Goal: Task Accomplishment & Management: Manage account settings

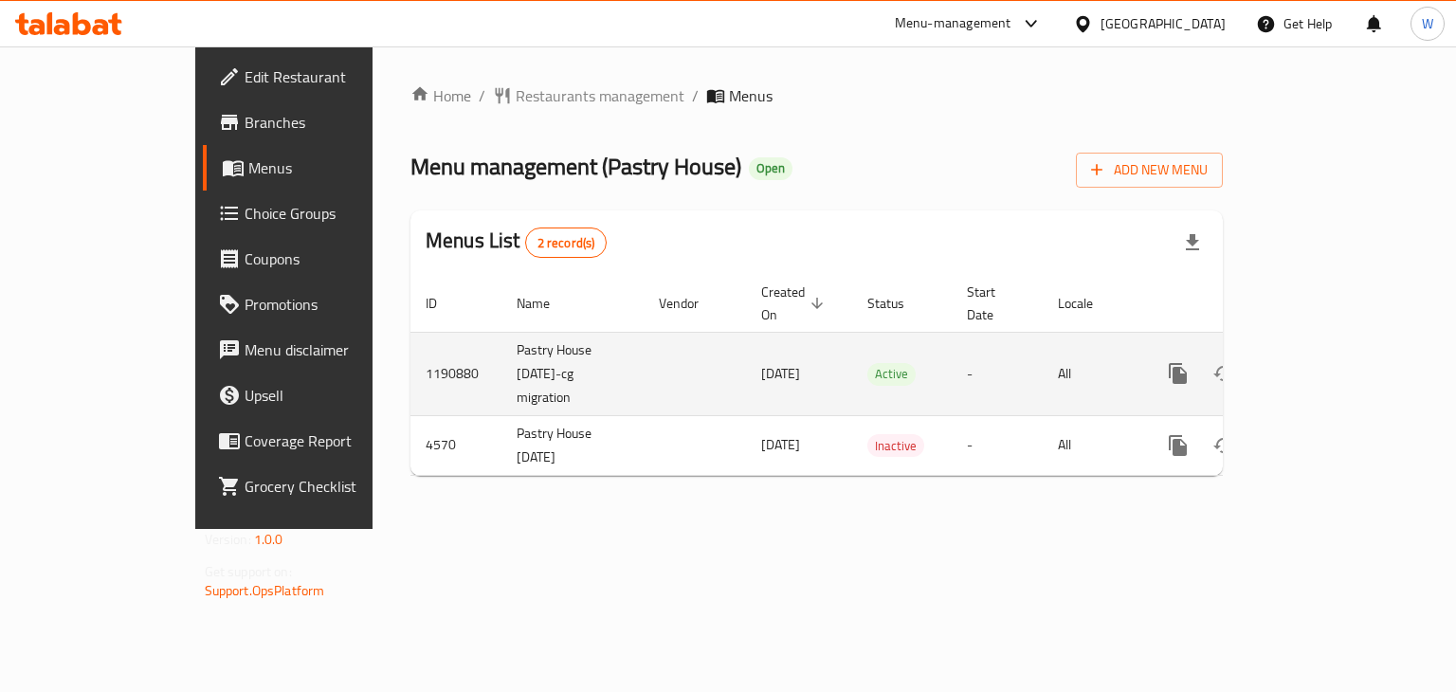
click at [1337, 365] on div "enhanced table" at bounding box center [1246, 373] width 182 height 45
click at [1337, 361] on link "enhanced table" at bounding box center [1314, 373] width 45 height 45
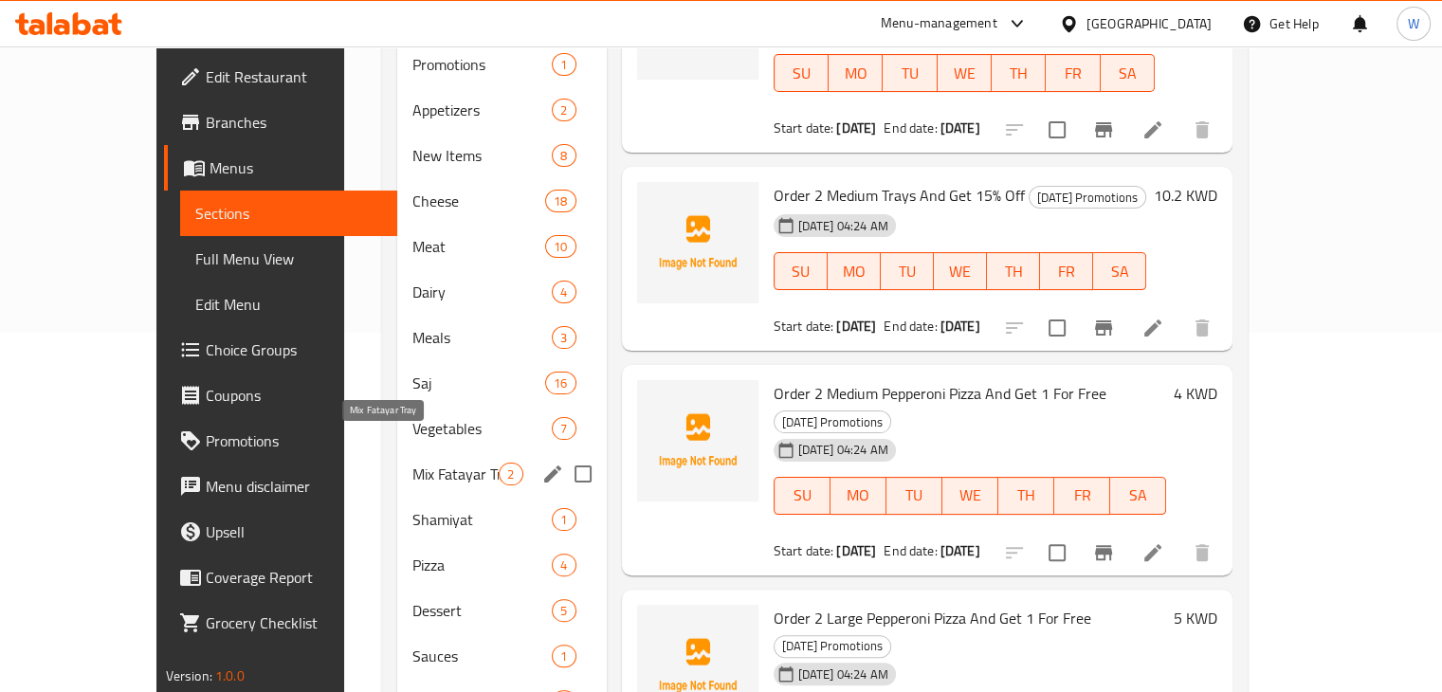
scroll to position [368, 0]
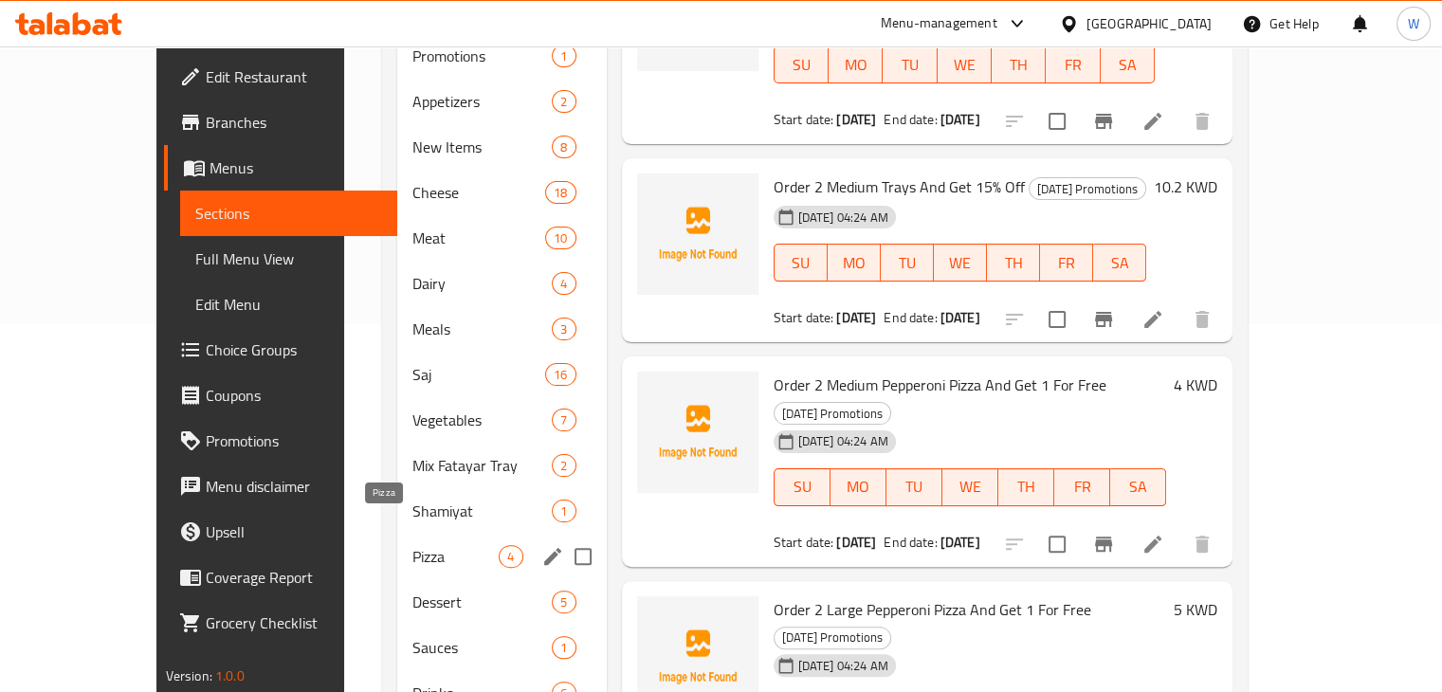
click at [412, 545] on span "Pizza" at bounding box center [455, 556] width 86 height 23
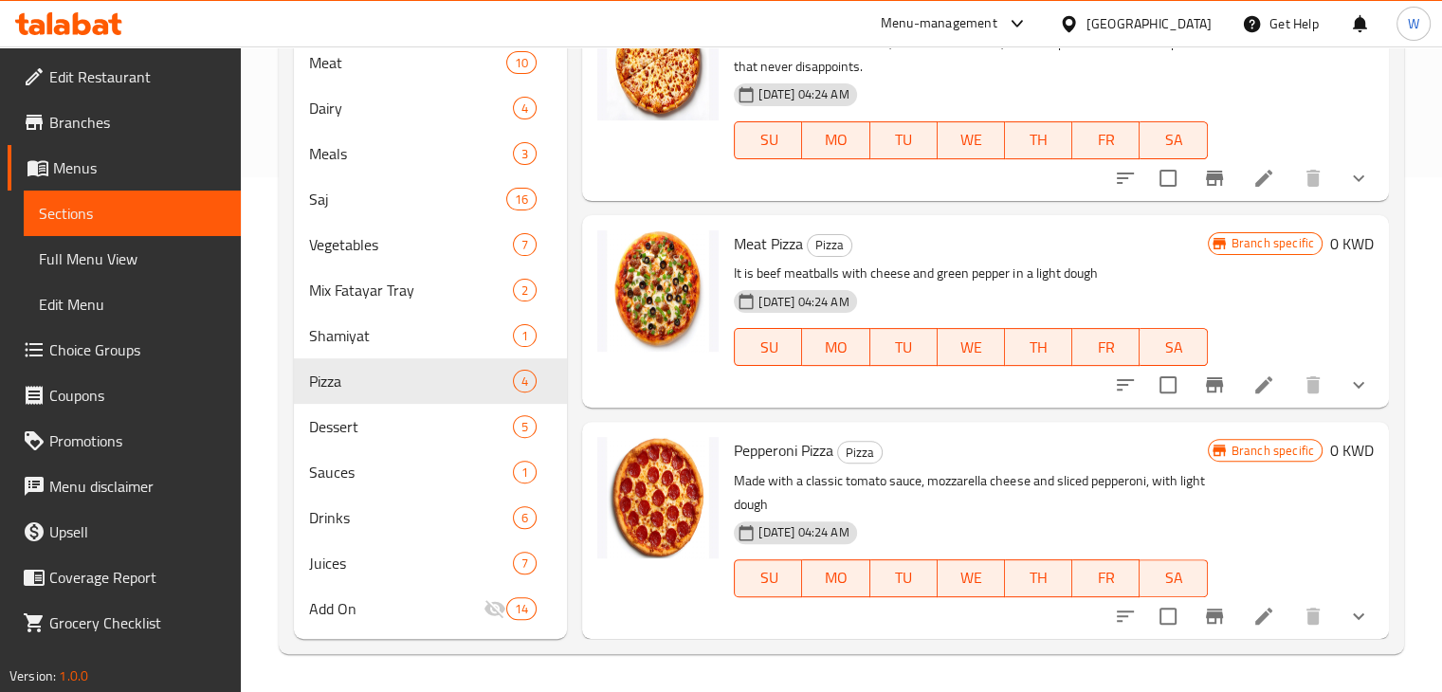
scroll to position [514, 0]
click at [1252, 612] on icon at bounding box center [1263, 617] width 23 height 23
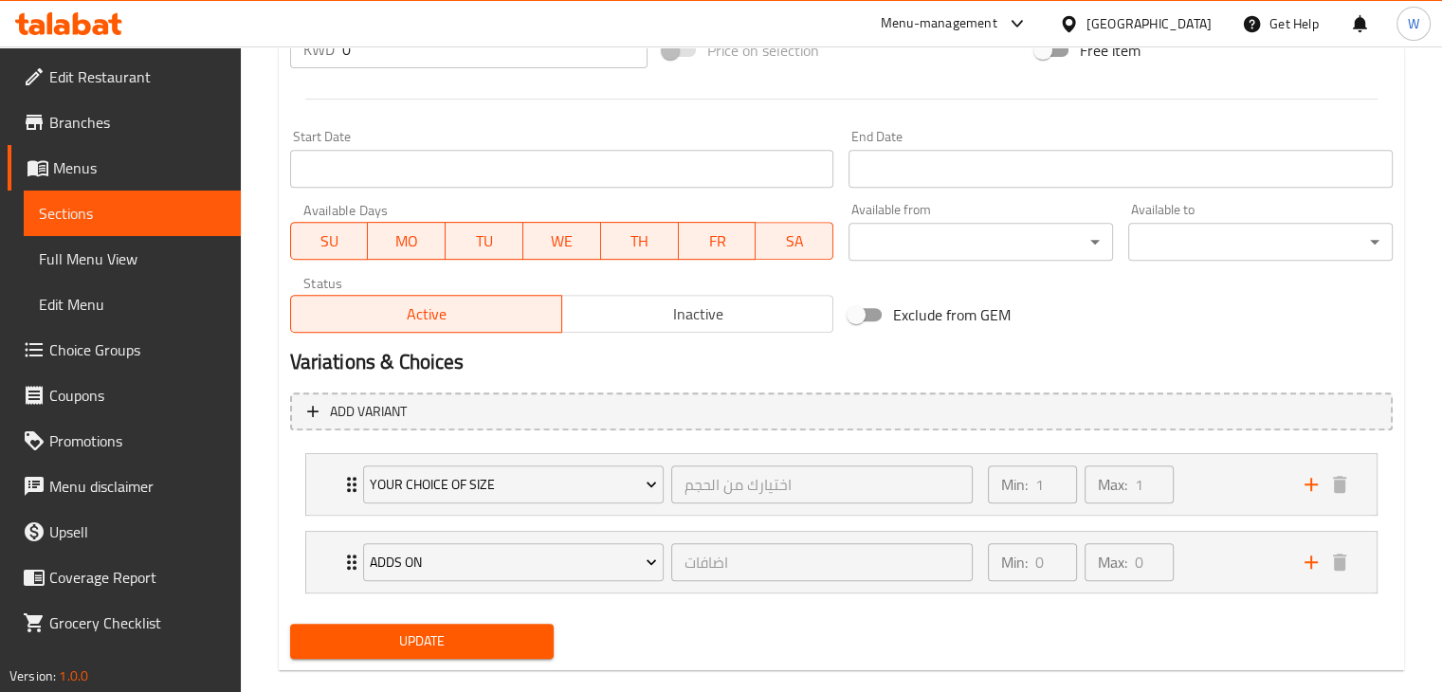
scroll to position [783, 0]
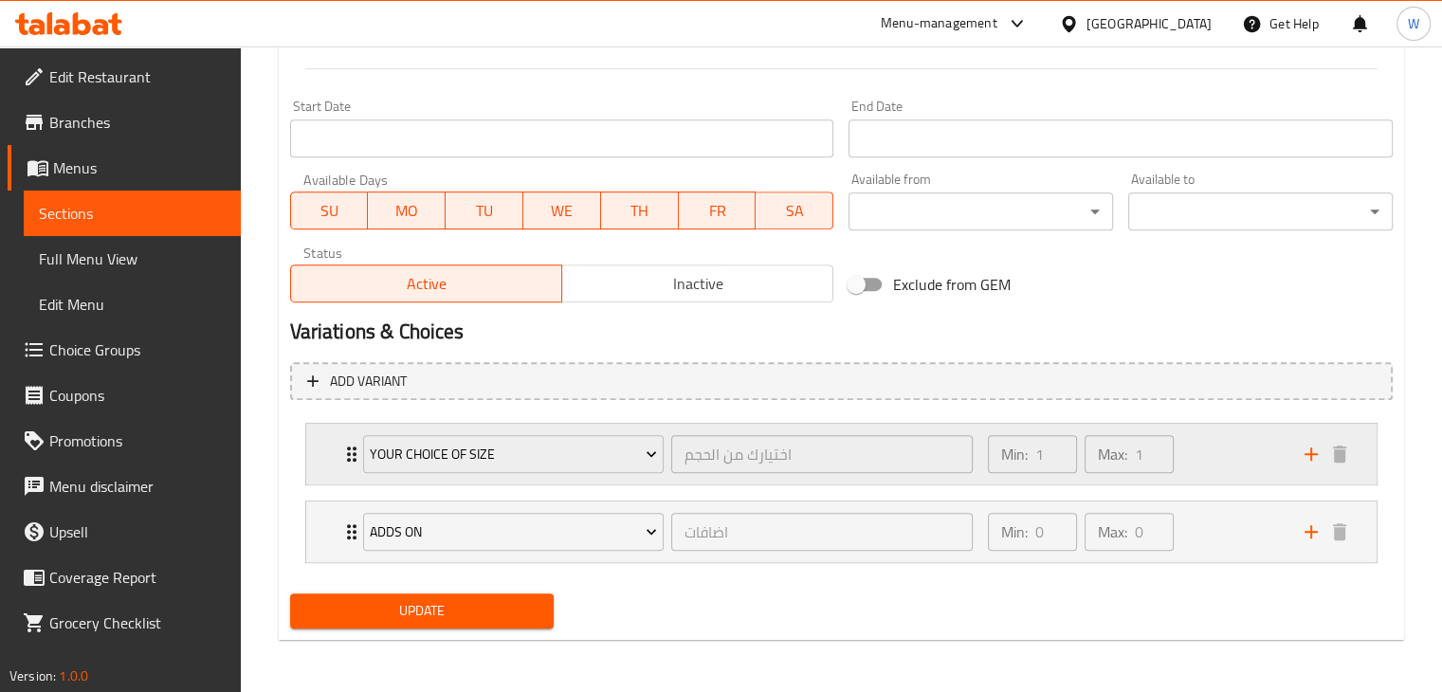
click at [341, 462] on icon "Expand" at bounding box center [351, 454] width 23 height 23
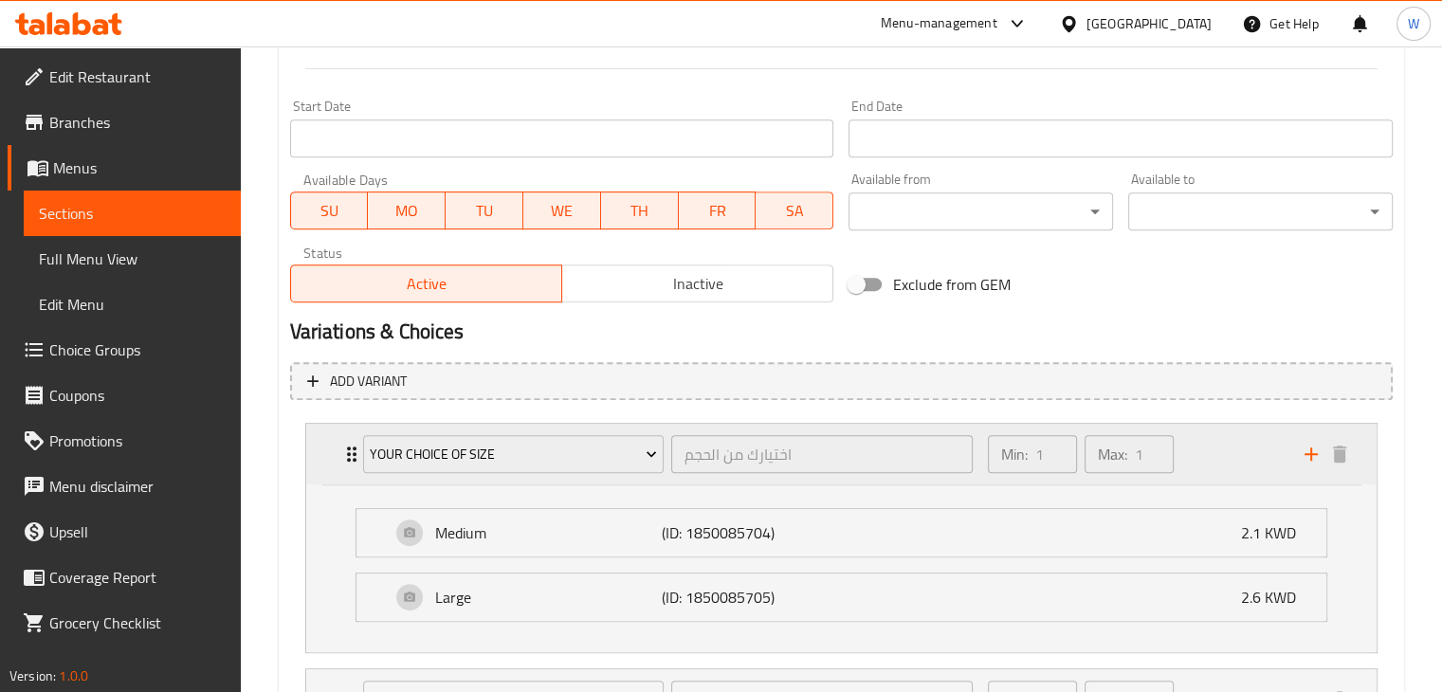
click at [345, 461] on icon "Expand" at bounding box center [351, 454] width 23 height 23
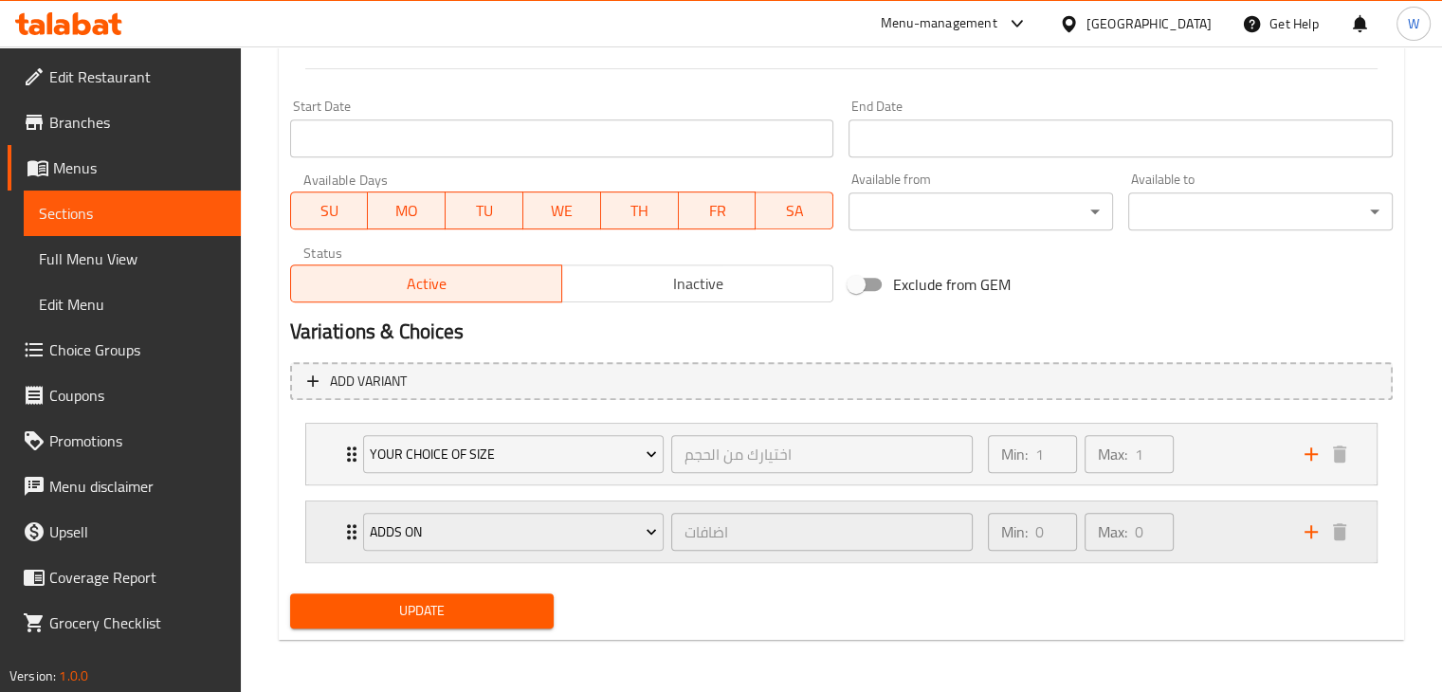
click at [343, 521] on icon "Expand" at bounding box center [351, 531] width 23 height 23
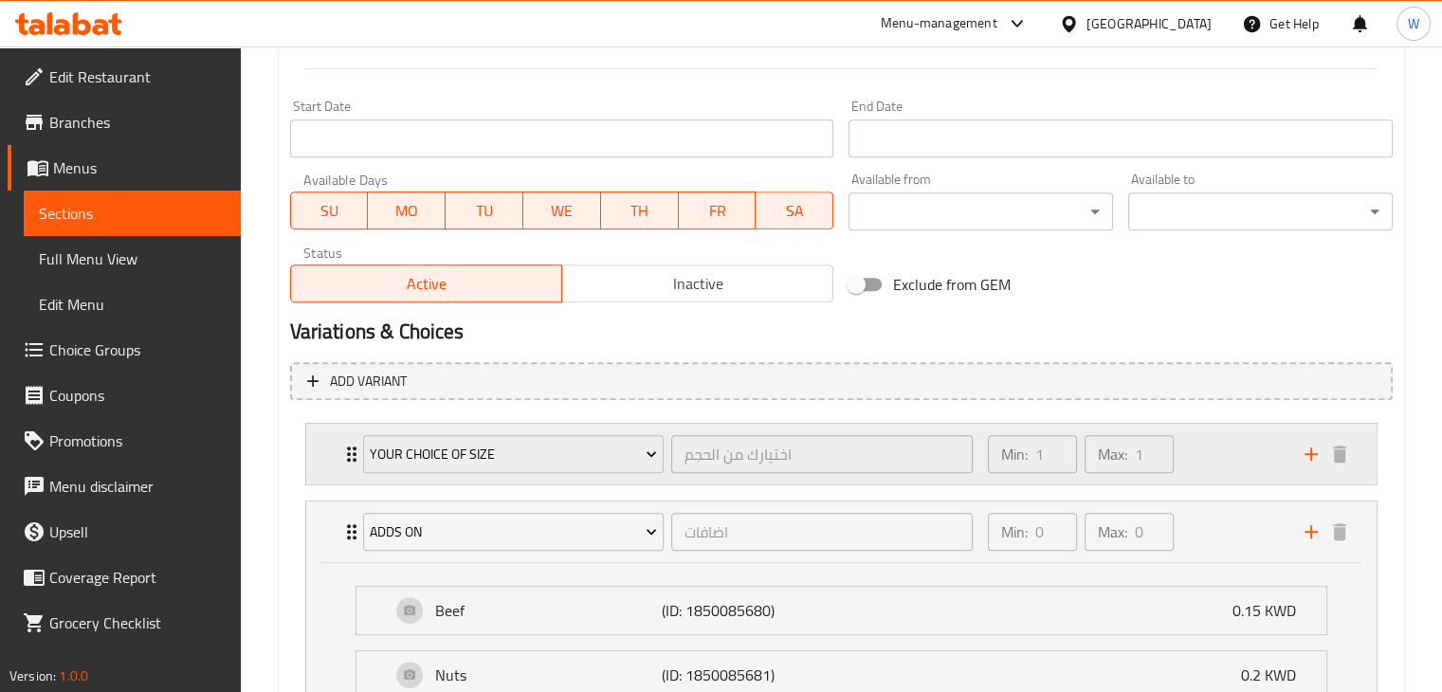
click at [341, 464] on icon "Expand" at bounding box center [351, 454] width 23 height 23
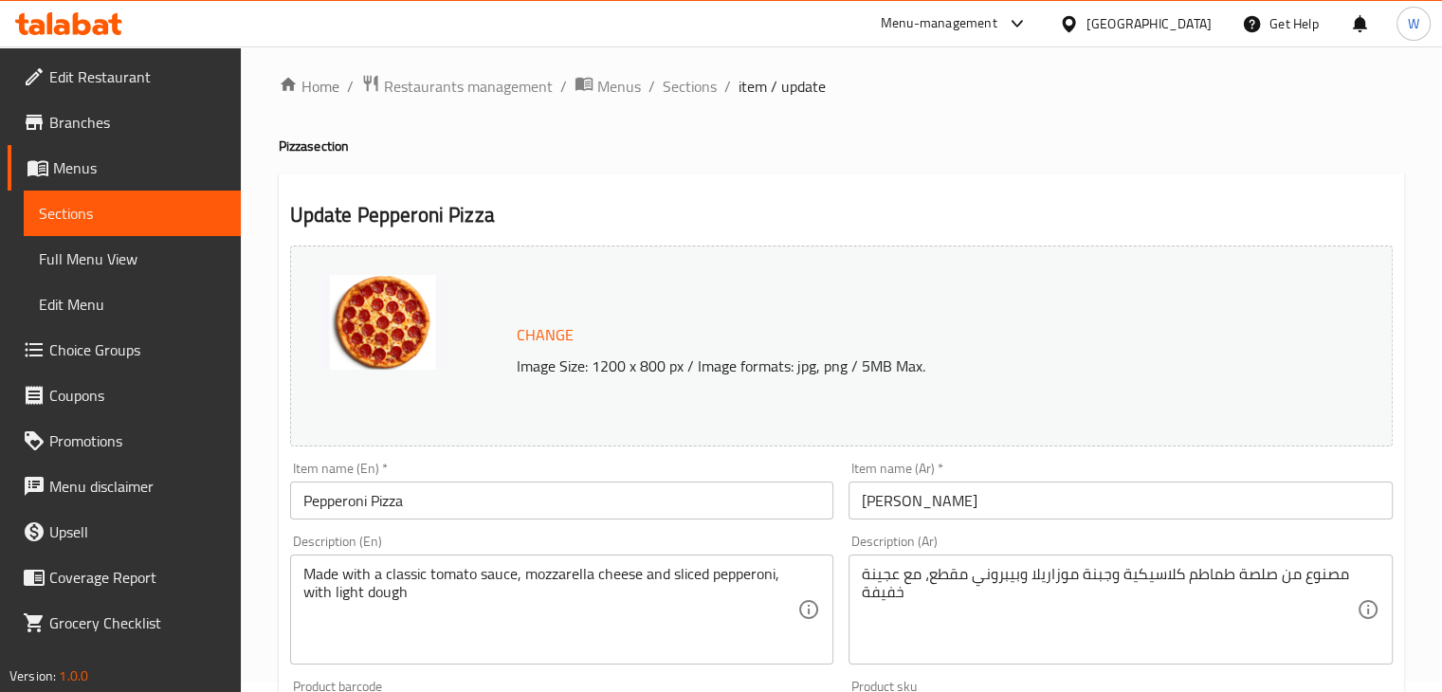
scroll to position [0, 0]
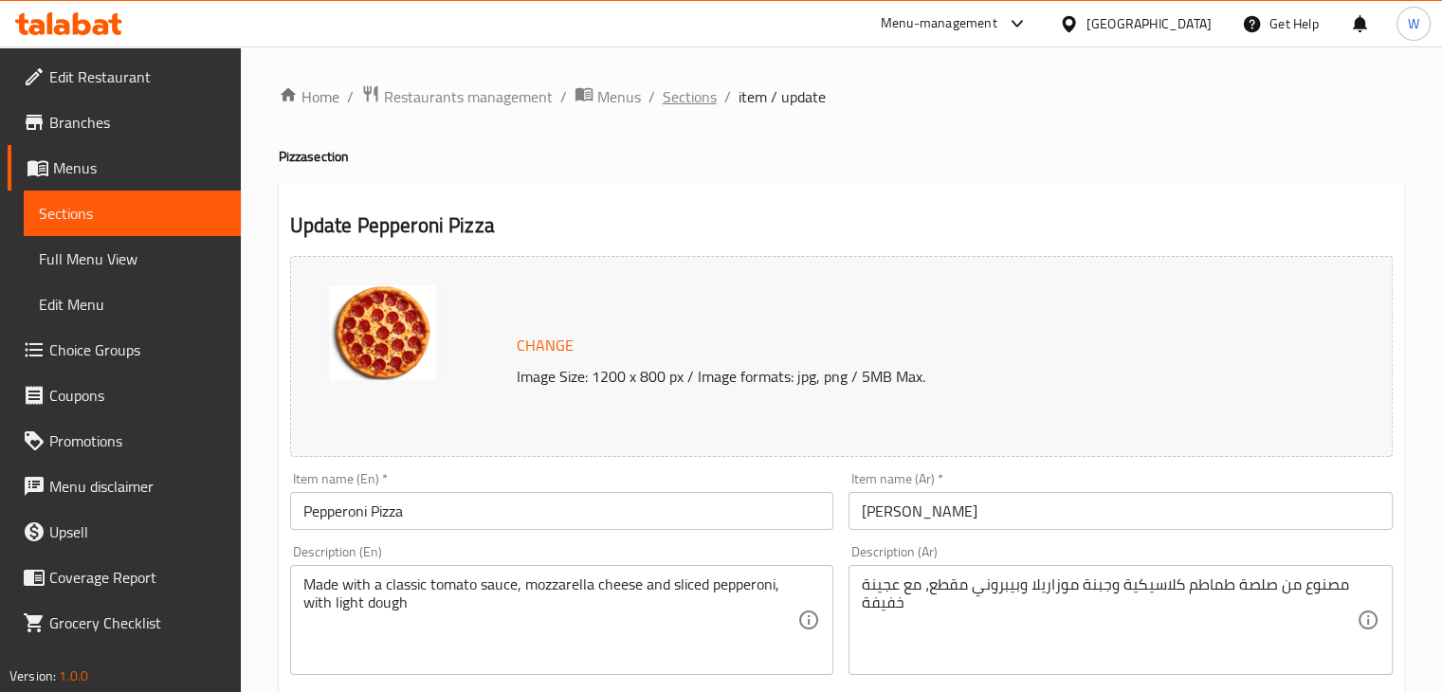
click at [695, 101] on span "Sections" at bounding box center [690, 96] width 54 height 23
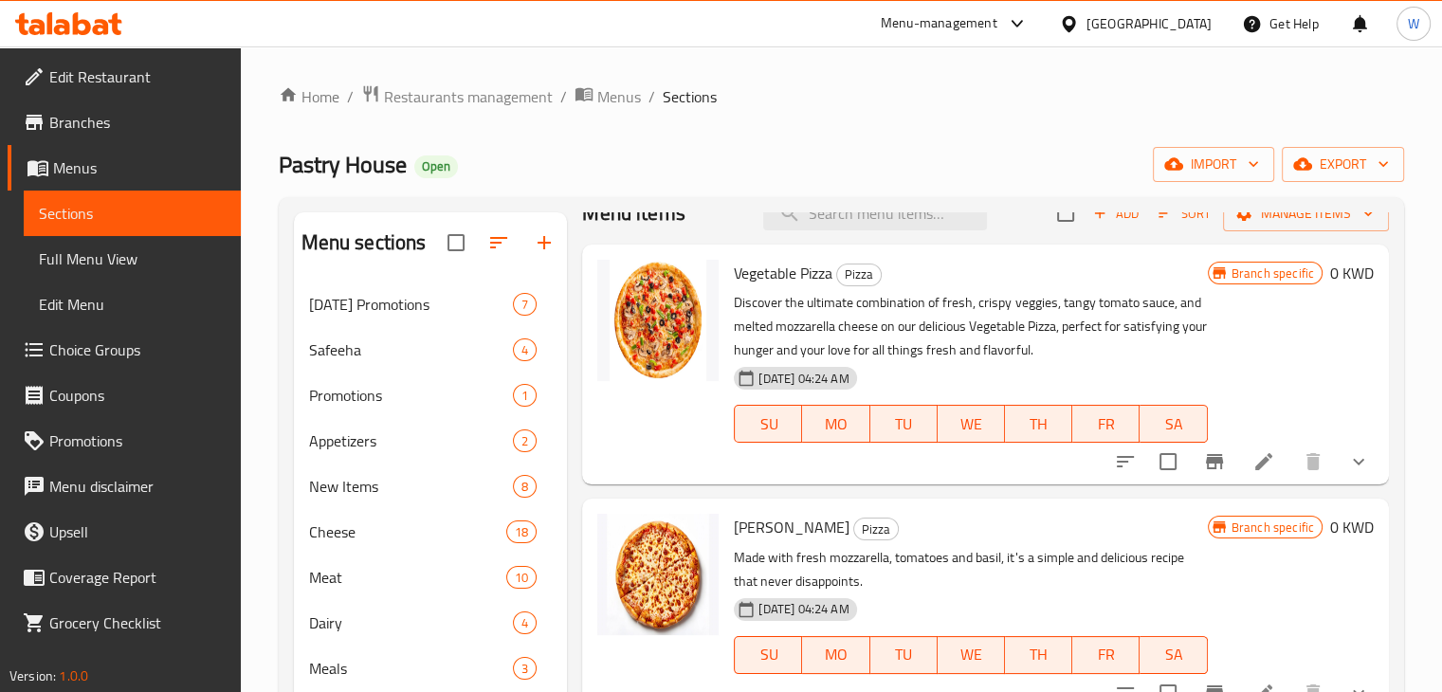
scroll to position [515, 0]
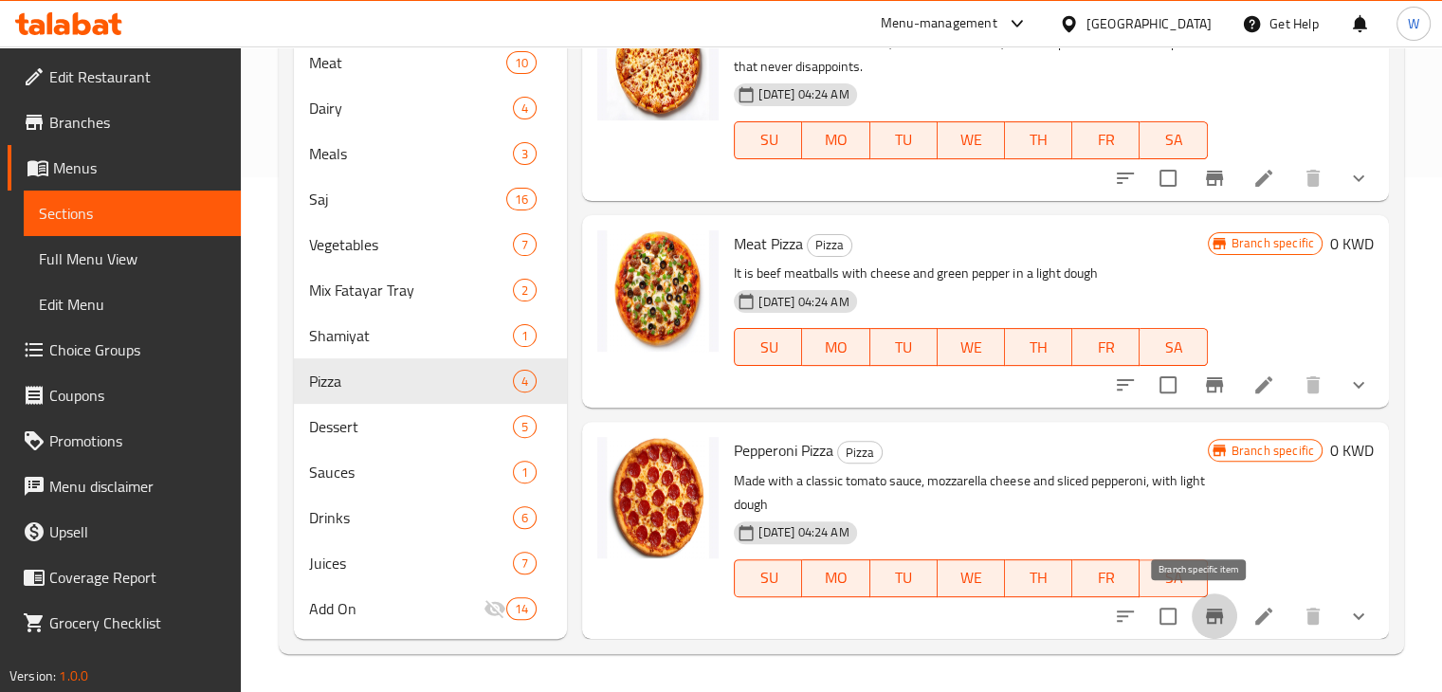
click at [1217, 603] on button "Branch-specific-item" at bounding box center [1214, 615] width 45 height 45
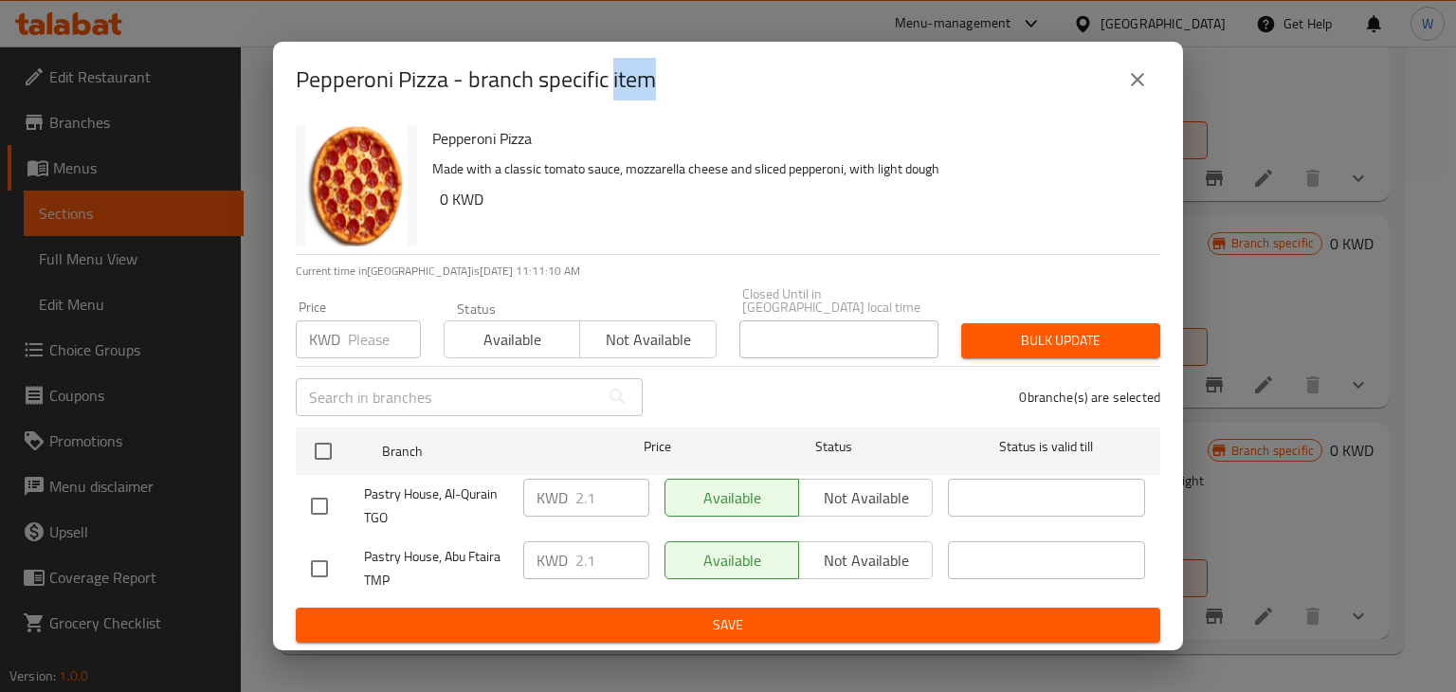
click at [1133, 85] on icon "close" at bounding box center [1137, 79] width 23 height 23
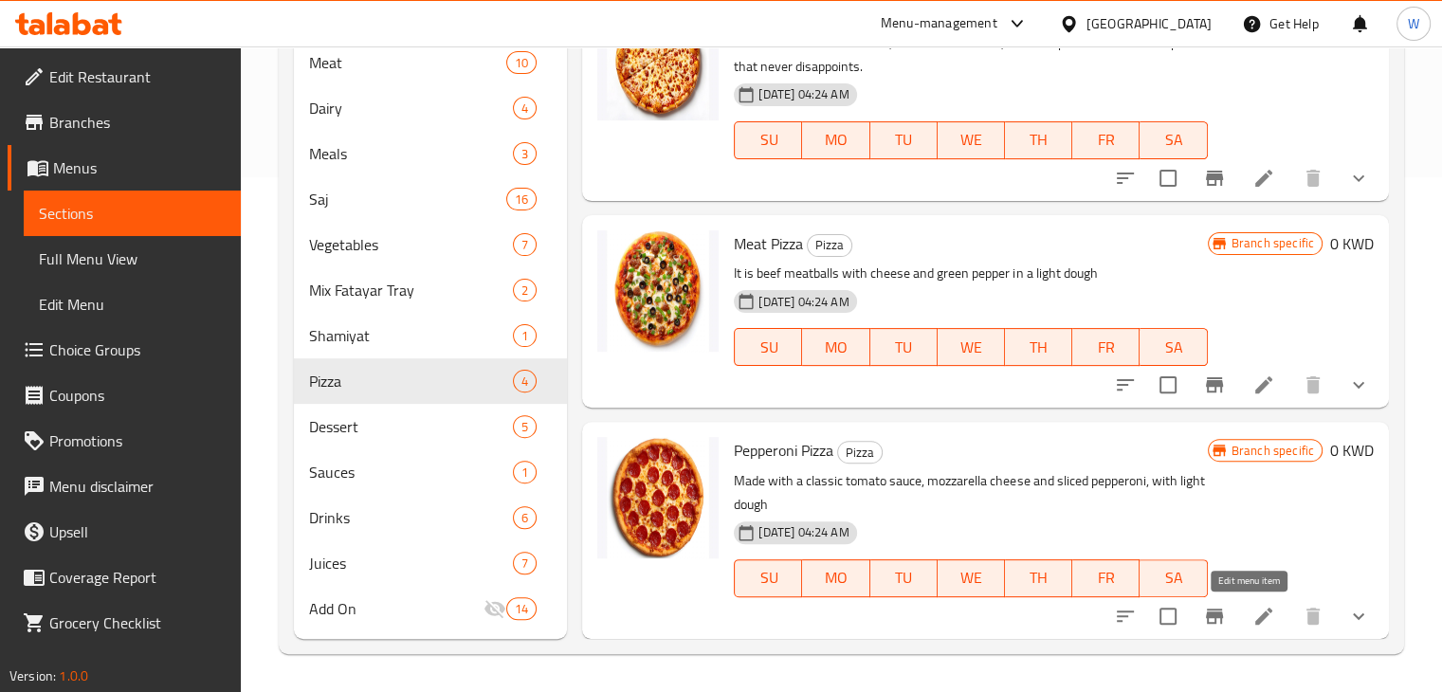
click at [1255, 615] on icon at bounding box center [1263, 616] width 17 height 17
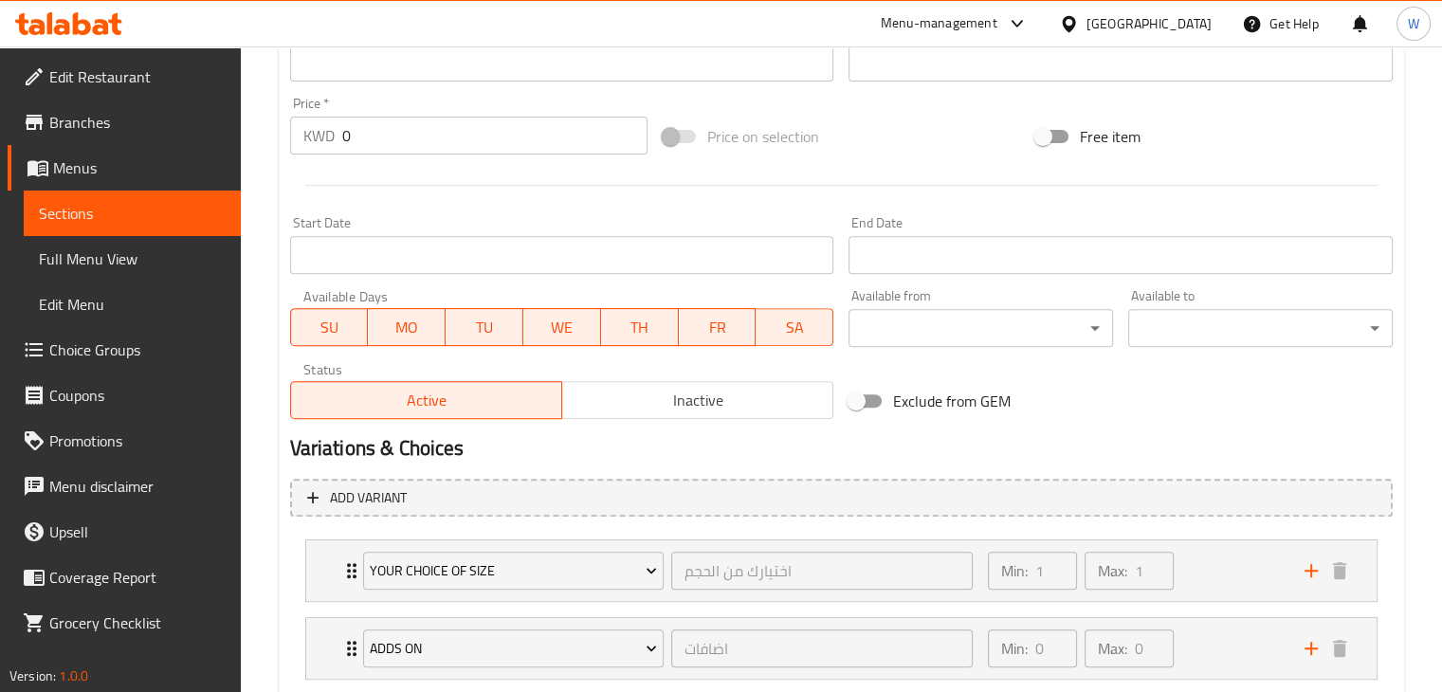
scroll to position [667, 0]
click at [355, 570] on div "Your Choice Of Size اختيارك من الحجم ​" at bounding box center [668, 569] width 633 height 61
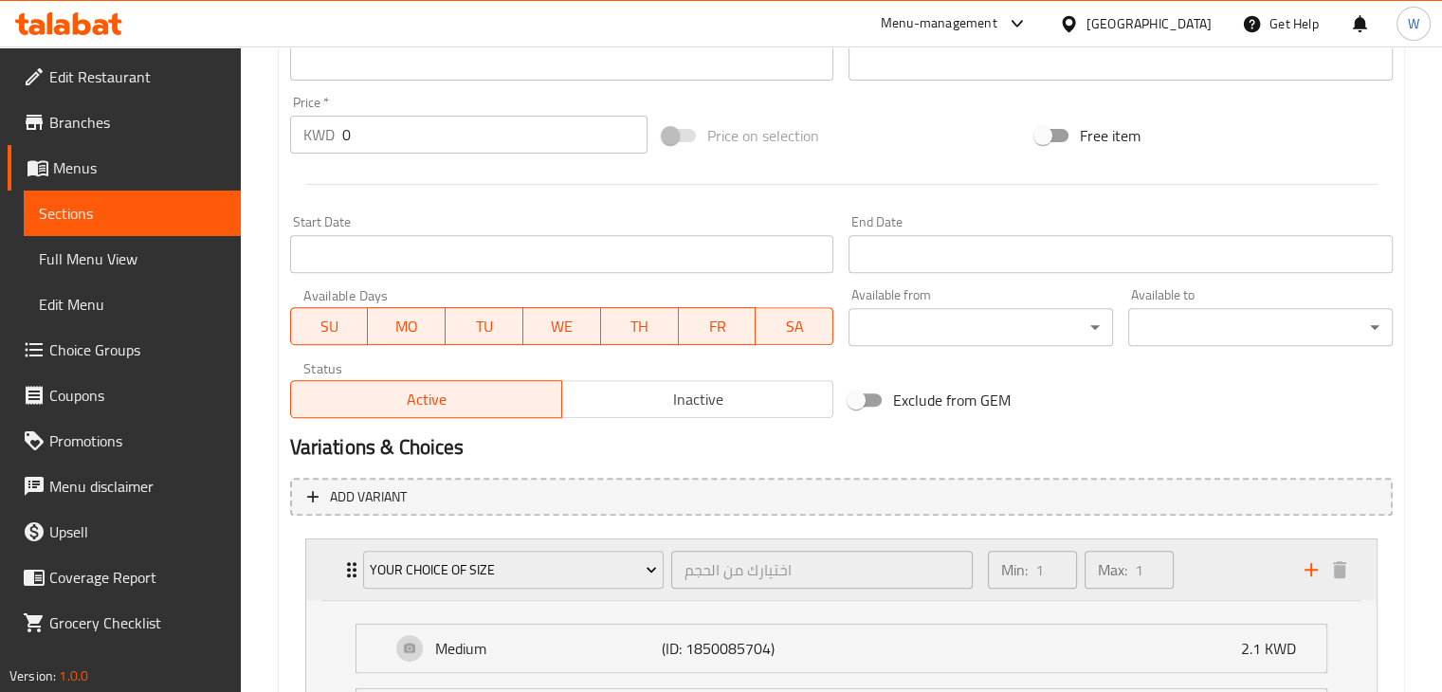
click at [341, 567] on icon "Expand" at bounding box center [351, 569] width 23 height 23
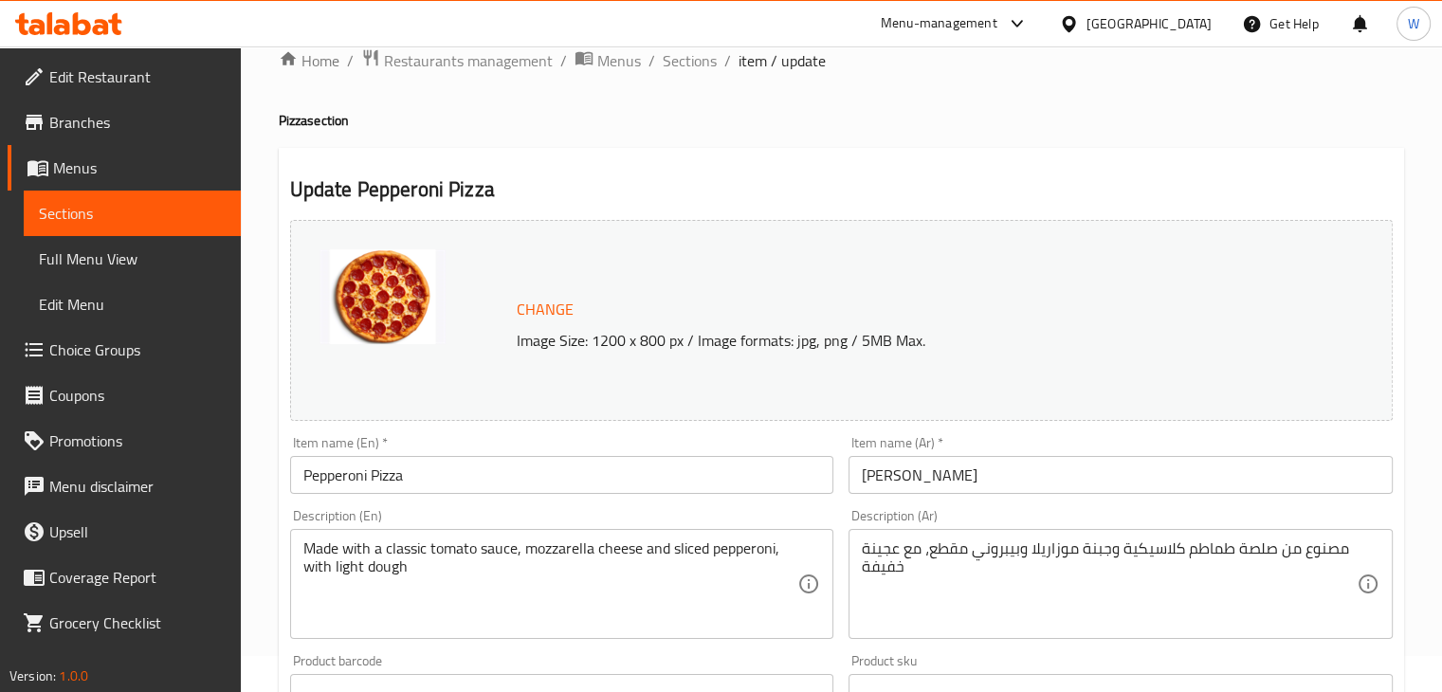
scroll to position [0, 0]
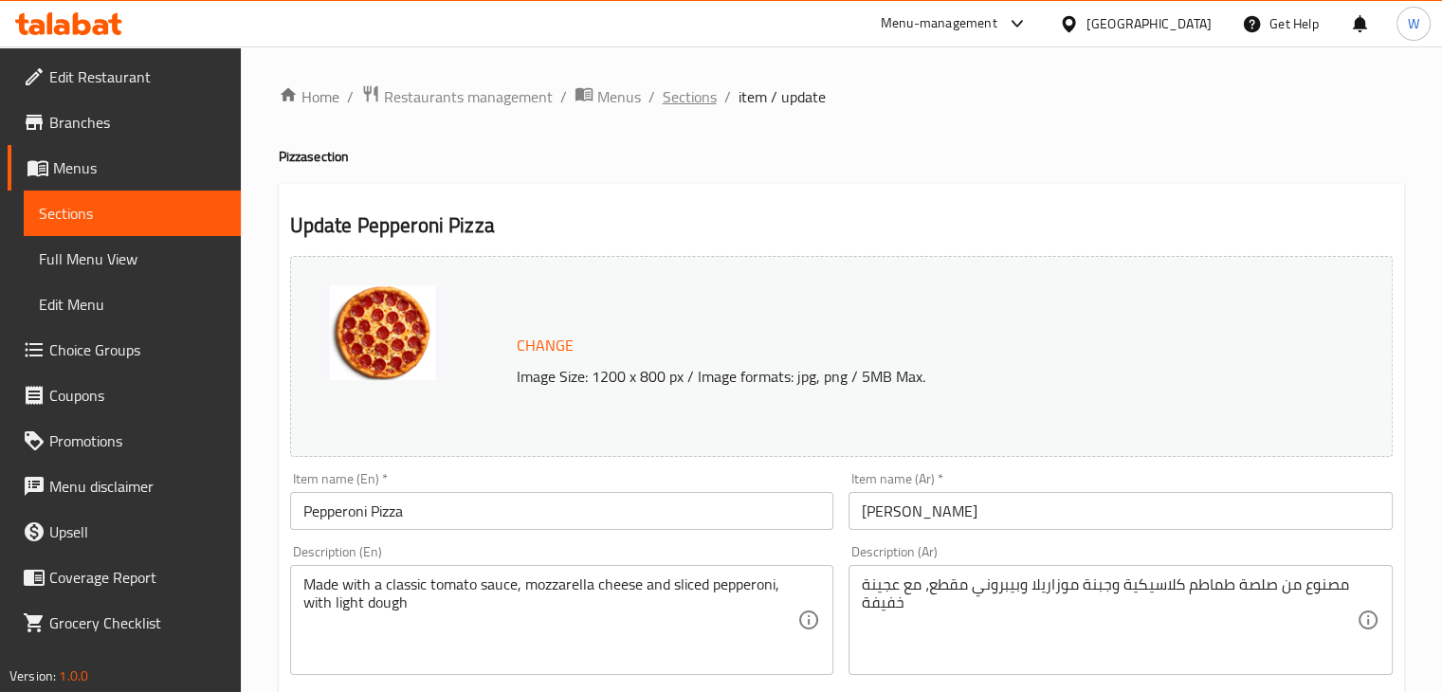
click at [701, 99] on span "Sections" at bounding box center [690, 96] width 54 height 23
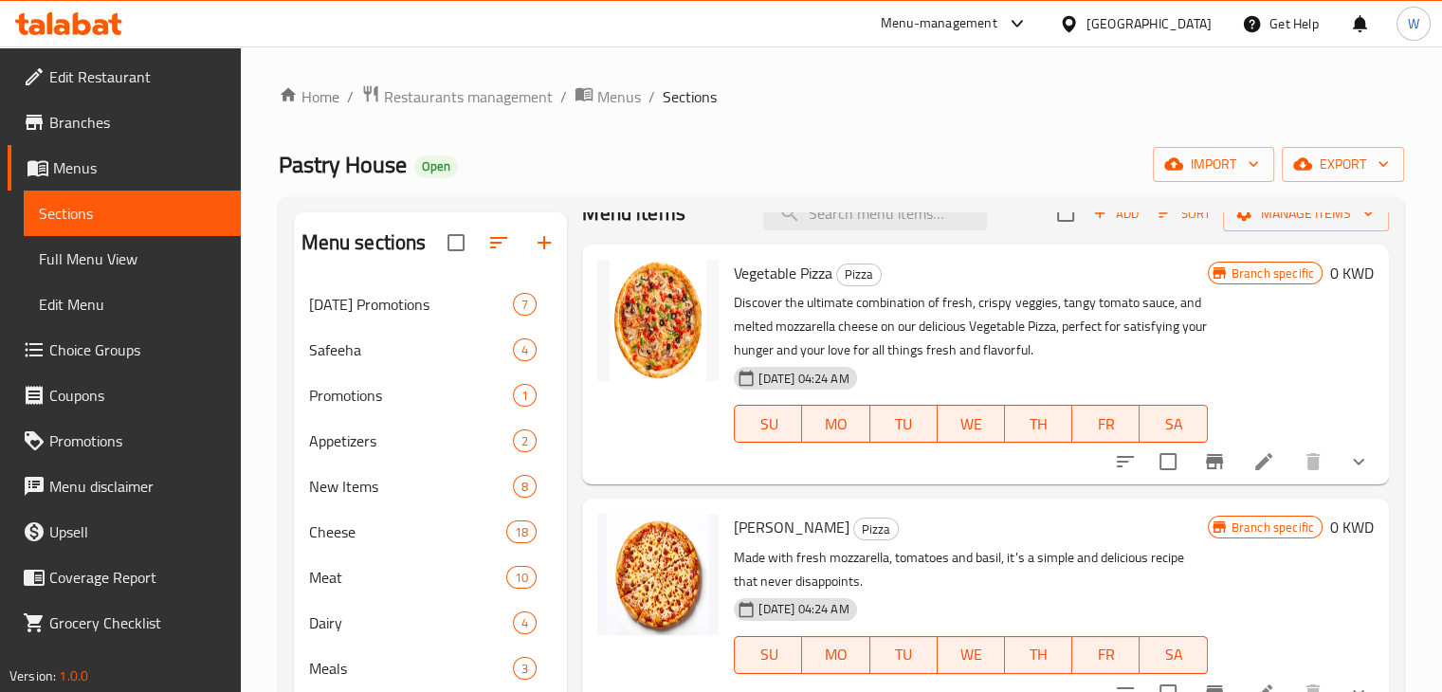
scroll to position [515, 0]
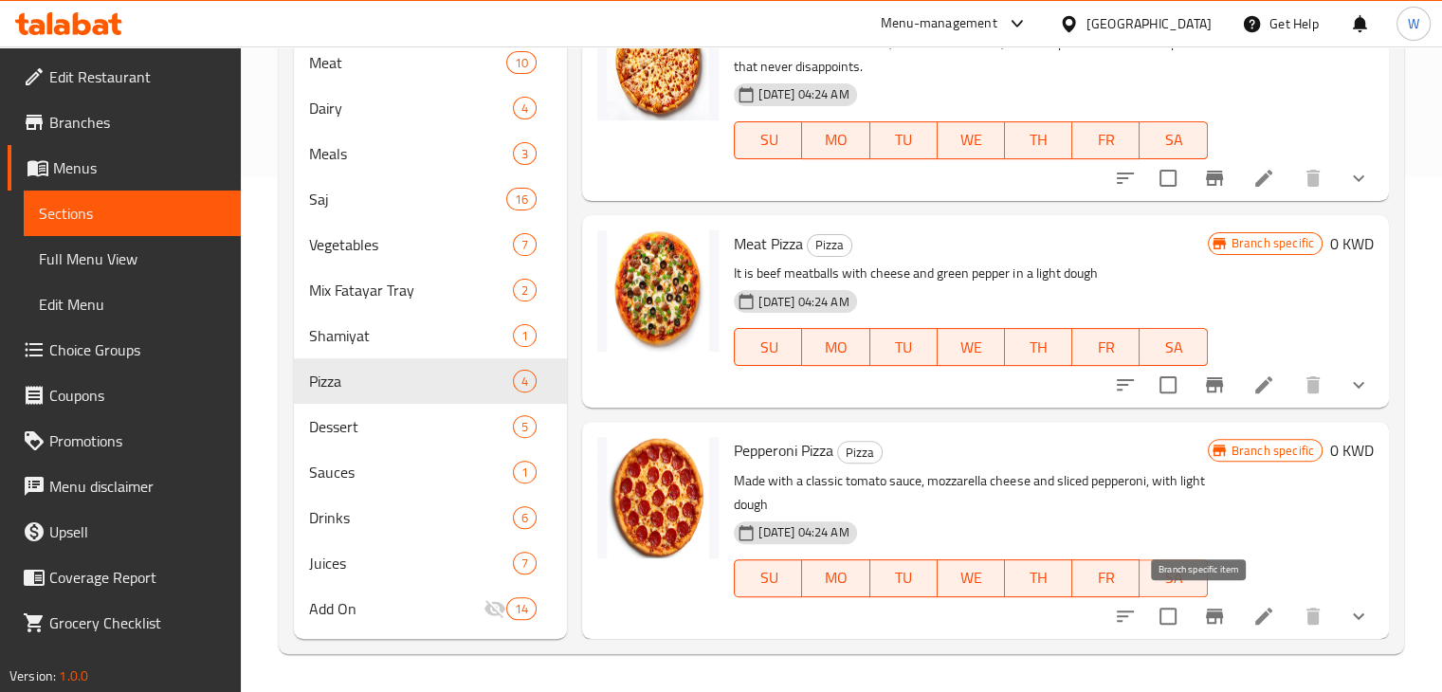
click at [1206, 613] on icon "Branch-specific-item" at bounding box center [1214, 616] width 17 height 15
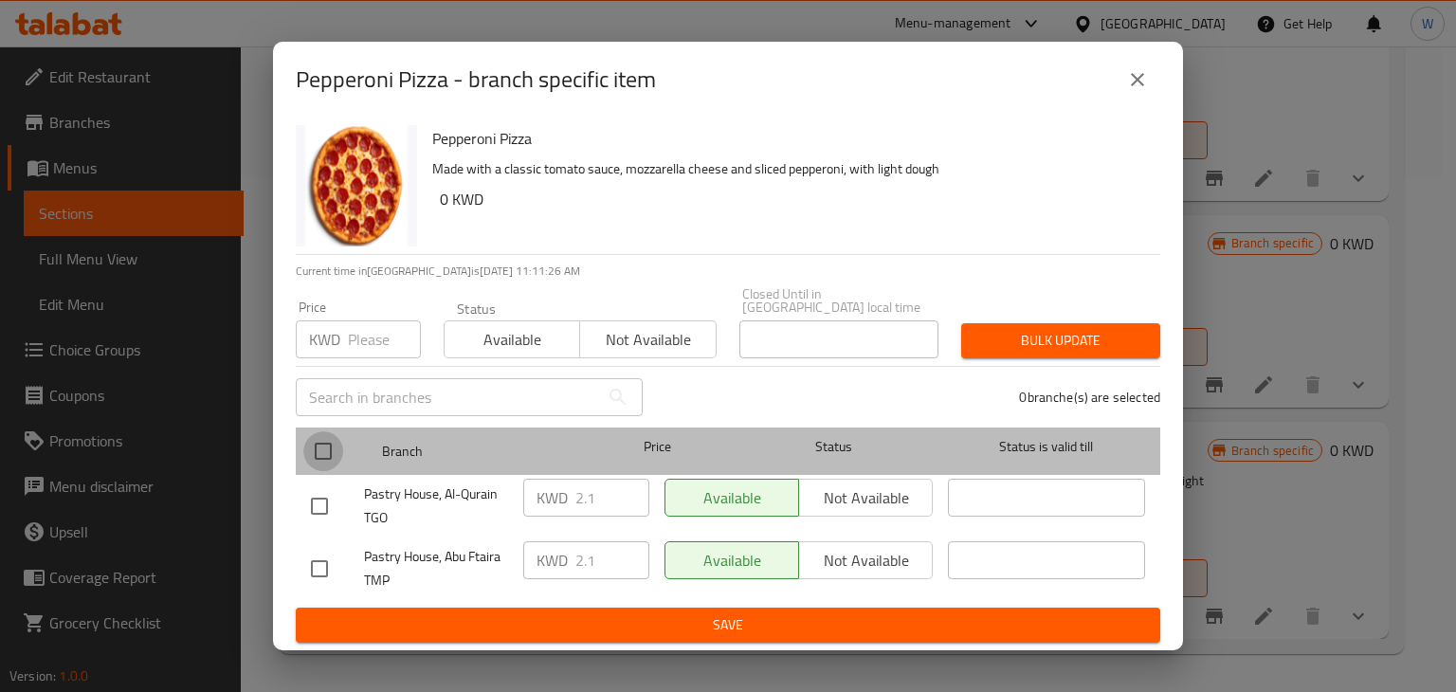
click at [323, 443] on input "checkbox" at bounding box center [323, 451] width 40 height 40
checkbox input "true"
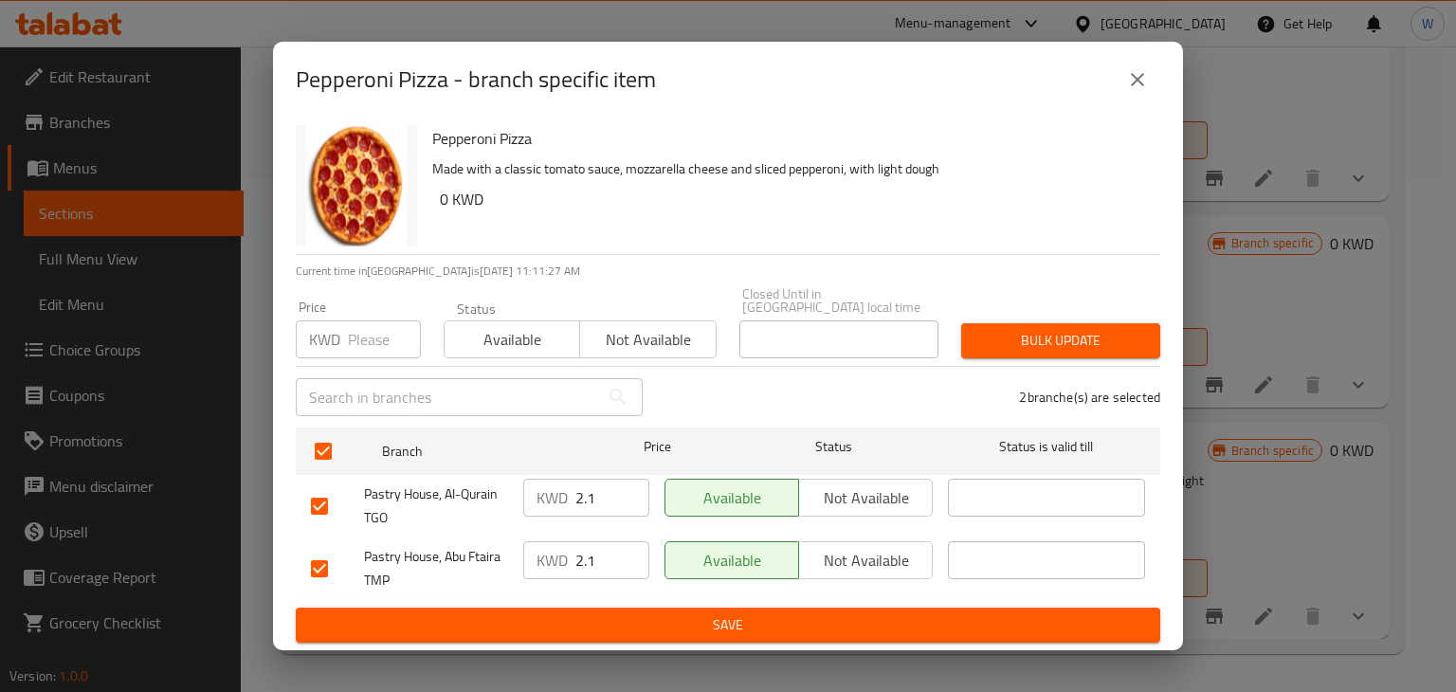
click at [374, 320] on input "number" at bounding box center [384, 339] width 73 height 38
type input "0"
click at [922, 618] on span "Save" at bounding box center [728, 625] width 834 height 24
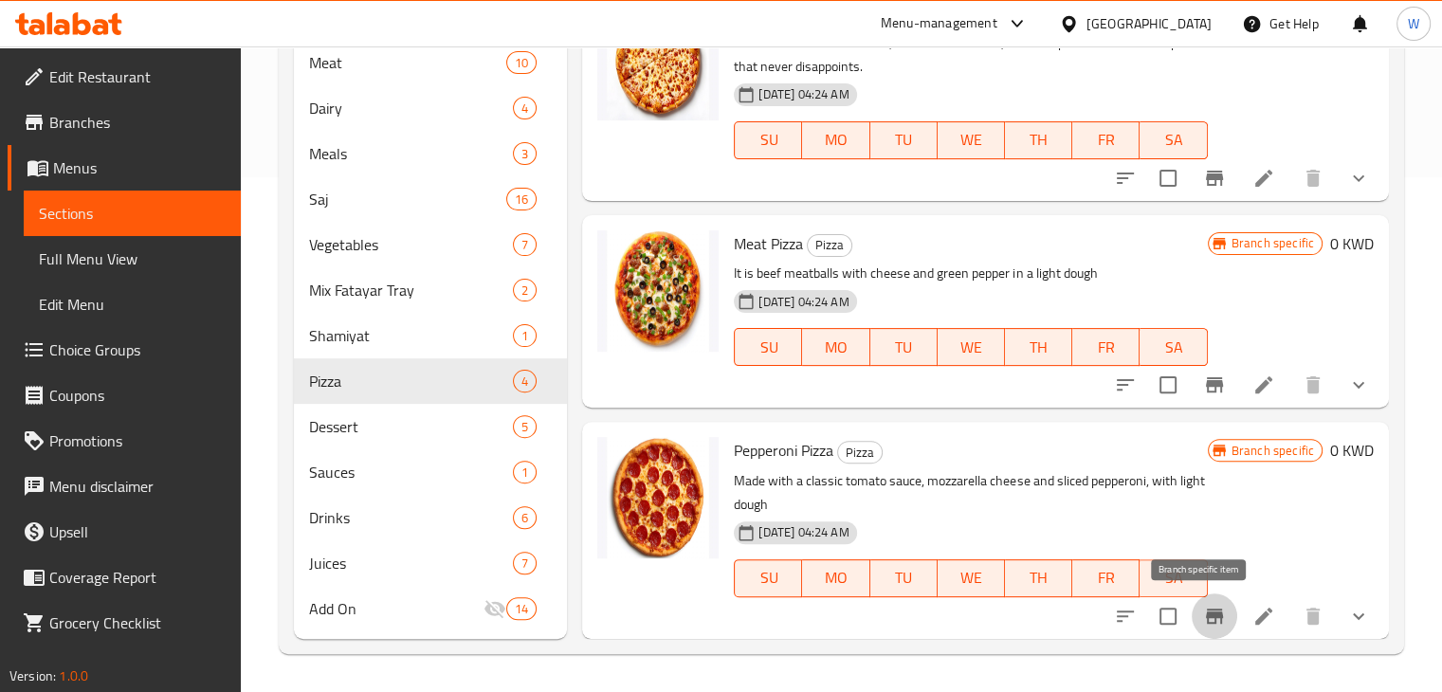
click at [1210, 618] on icon "Branch-specific-item" at bounding box center [1214, 616] width 23 height 23
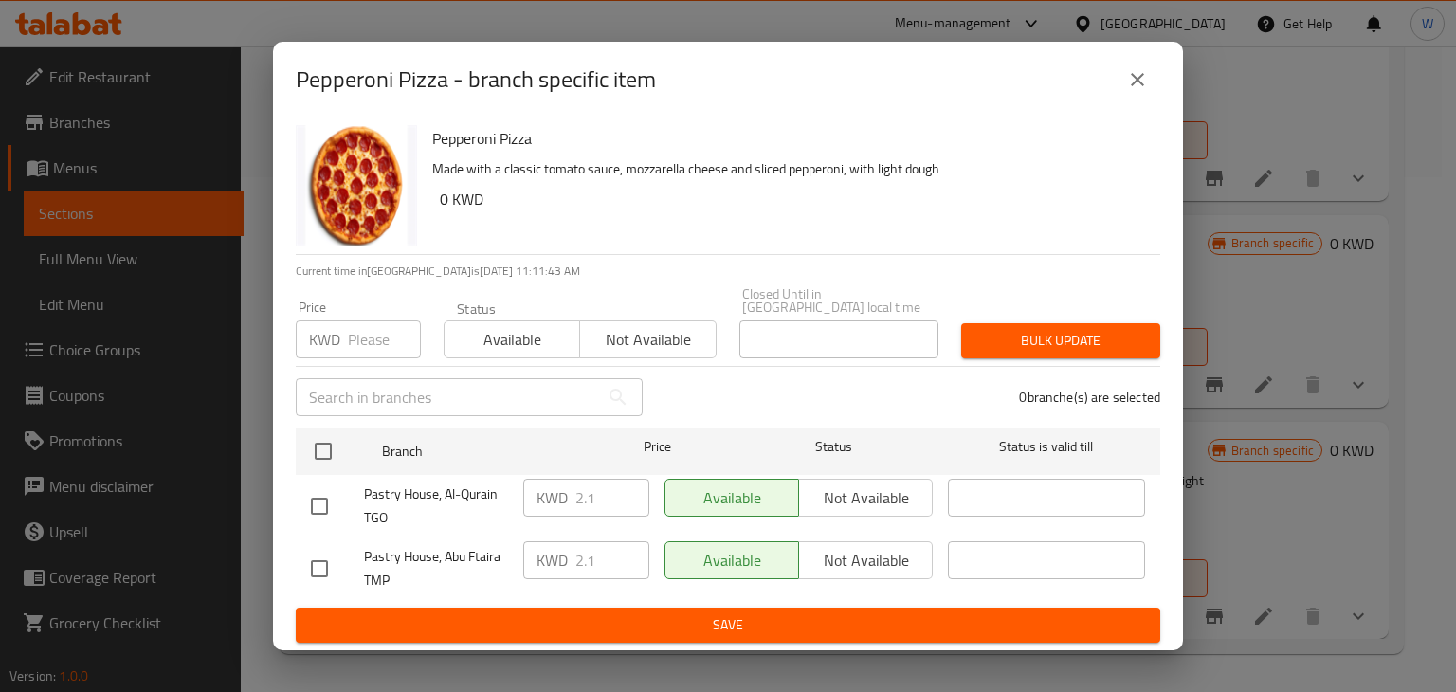
click at [1140, 84] on icon "close" at bounding box center [1137, 79] width 23 height 23
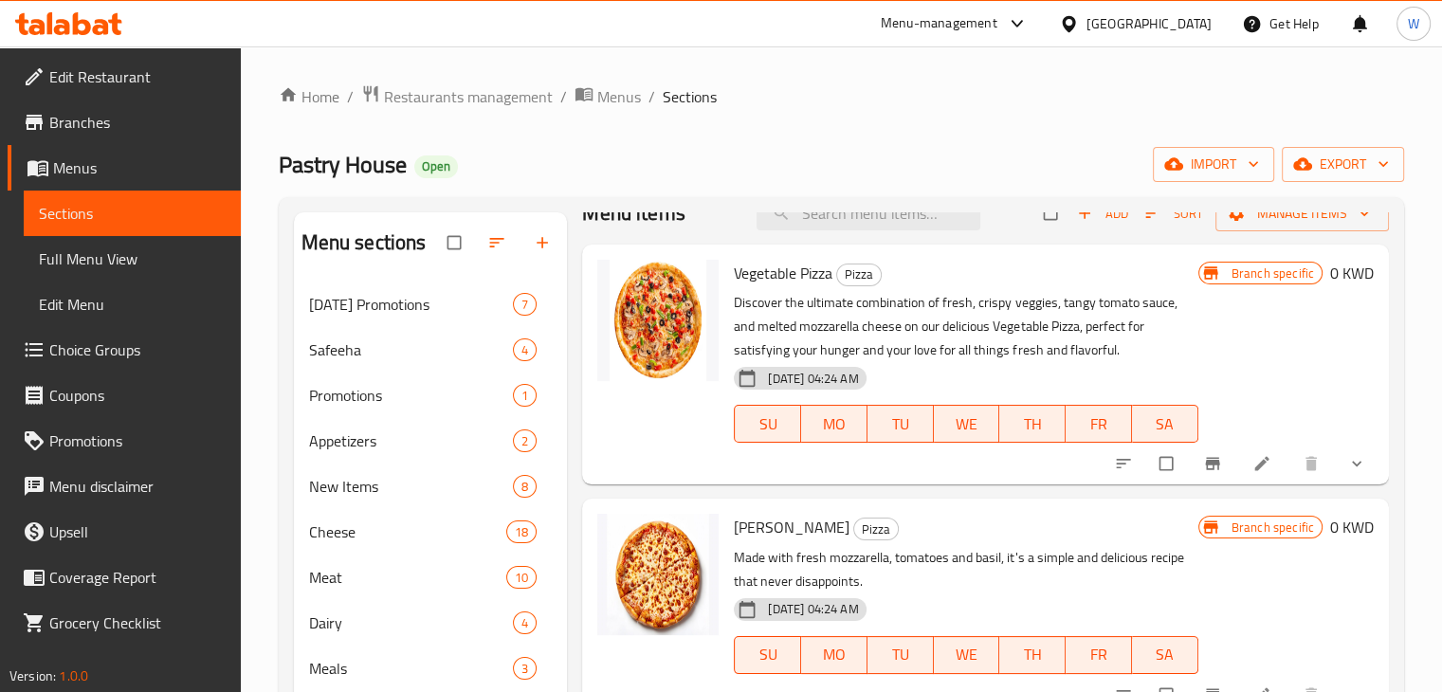
scroll to position [515, 0]
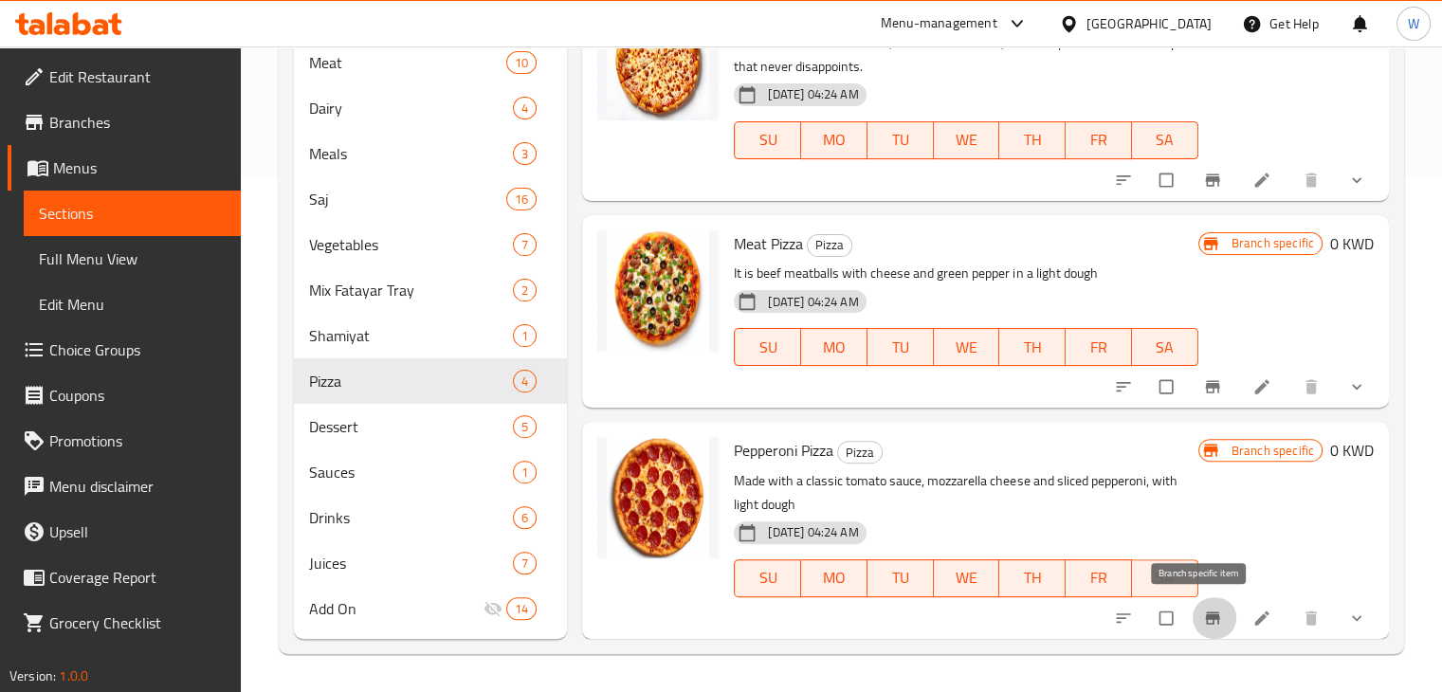
click at [1192, 612] on button "Branch-specific-item" at bounding box center [1214, 618] width 45 height 42
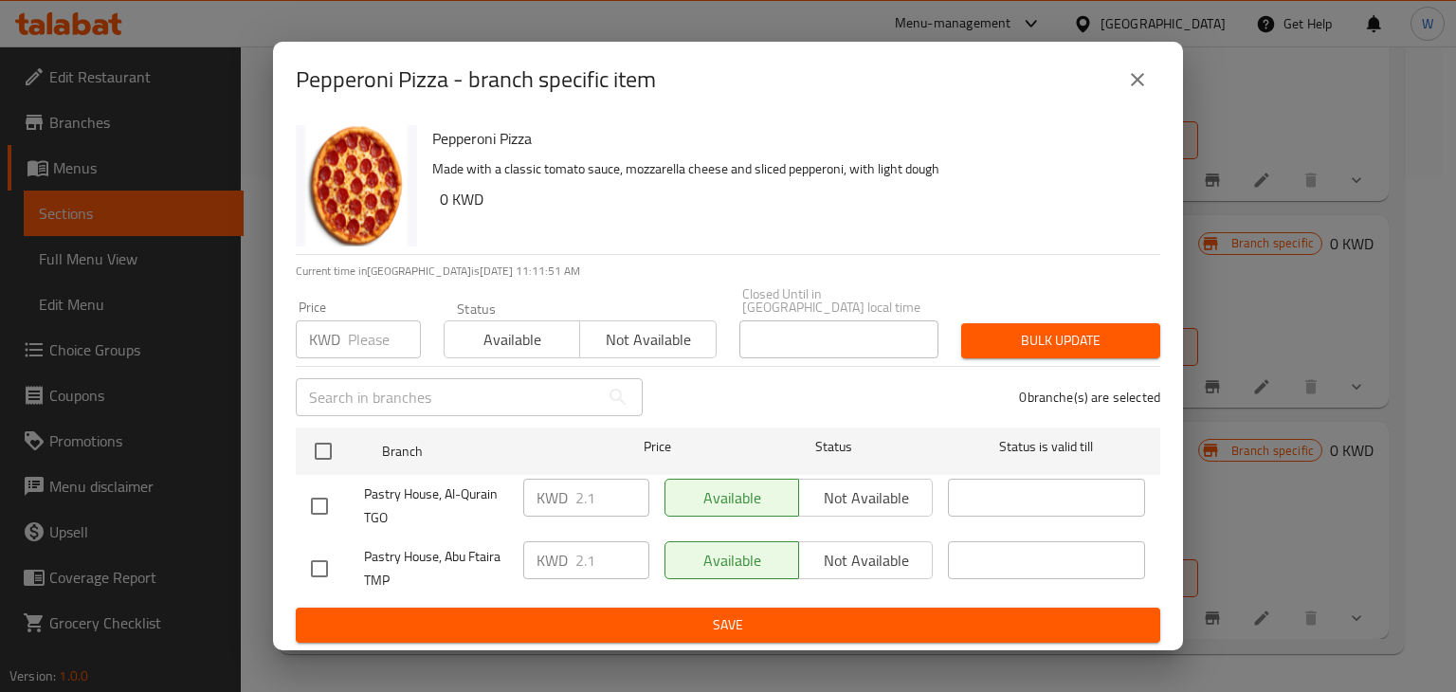
click at [1140, 86] on icon "close" at bounding box center [1137, 79] width 13 height 13
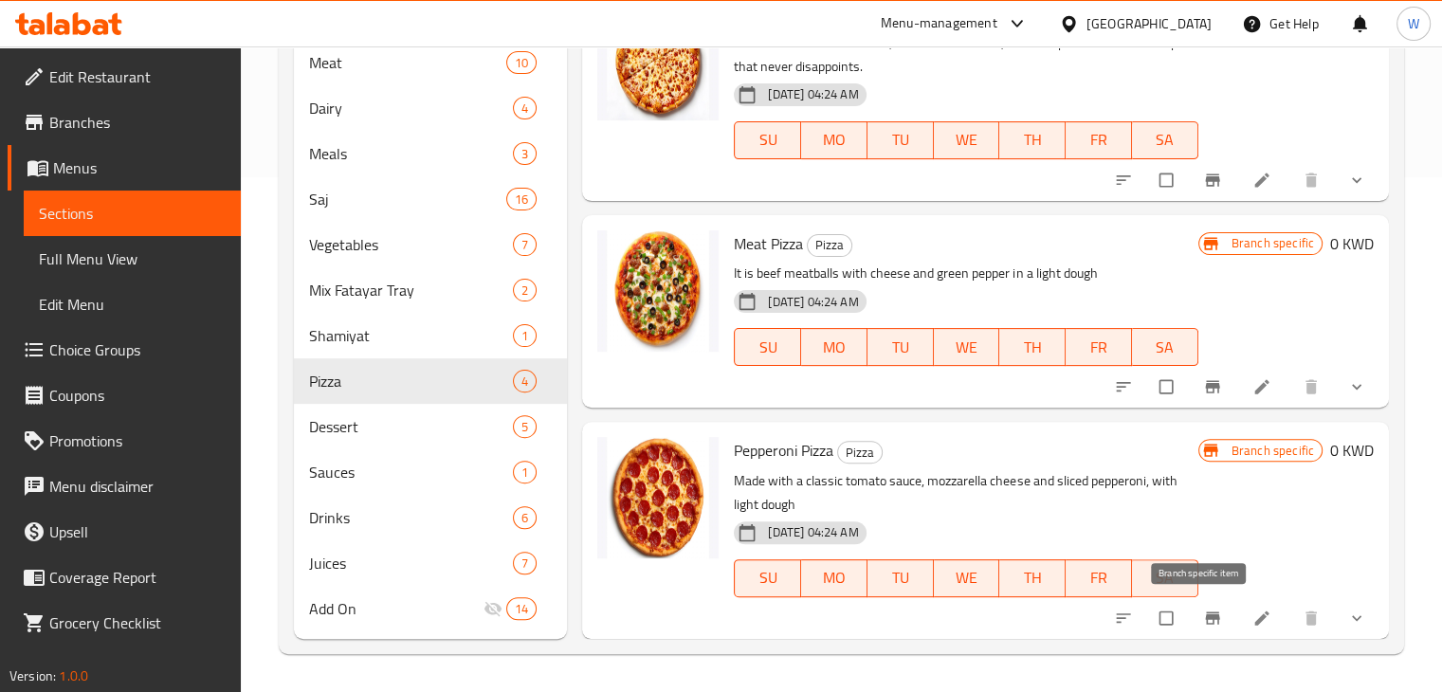
click at [1192, 618] on button "Branch-specific-item" at bounding box center [1214, 618] width 45 height 42
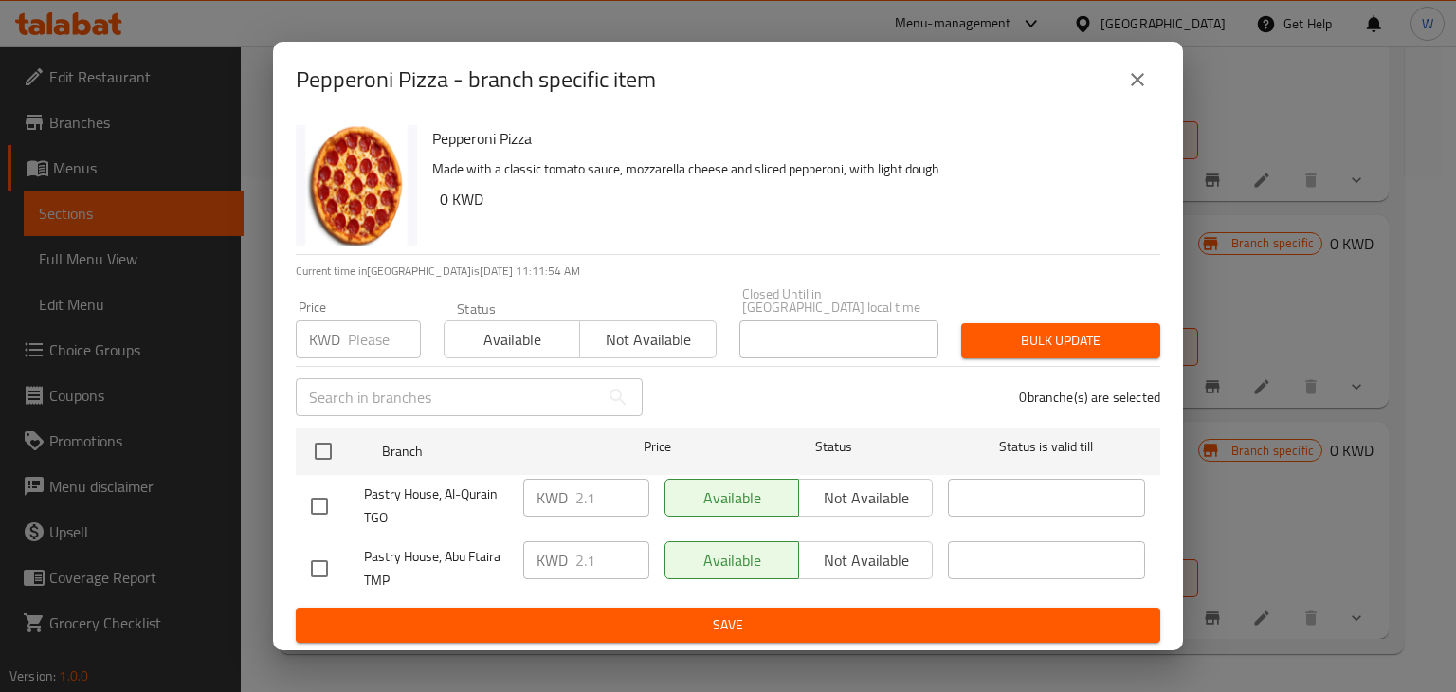
click at [1125, 75] on button "close" at bounding box center [1137, 79] width 45 height 45
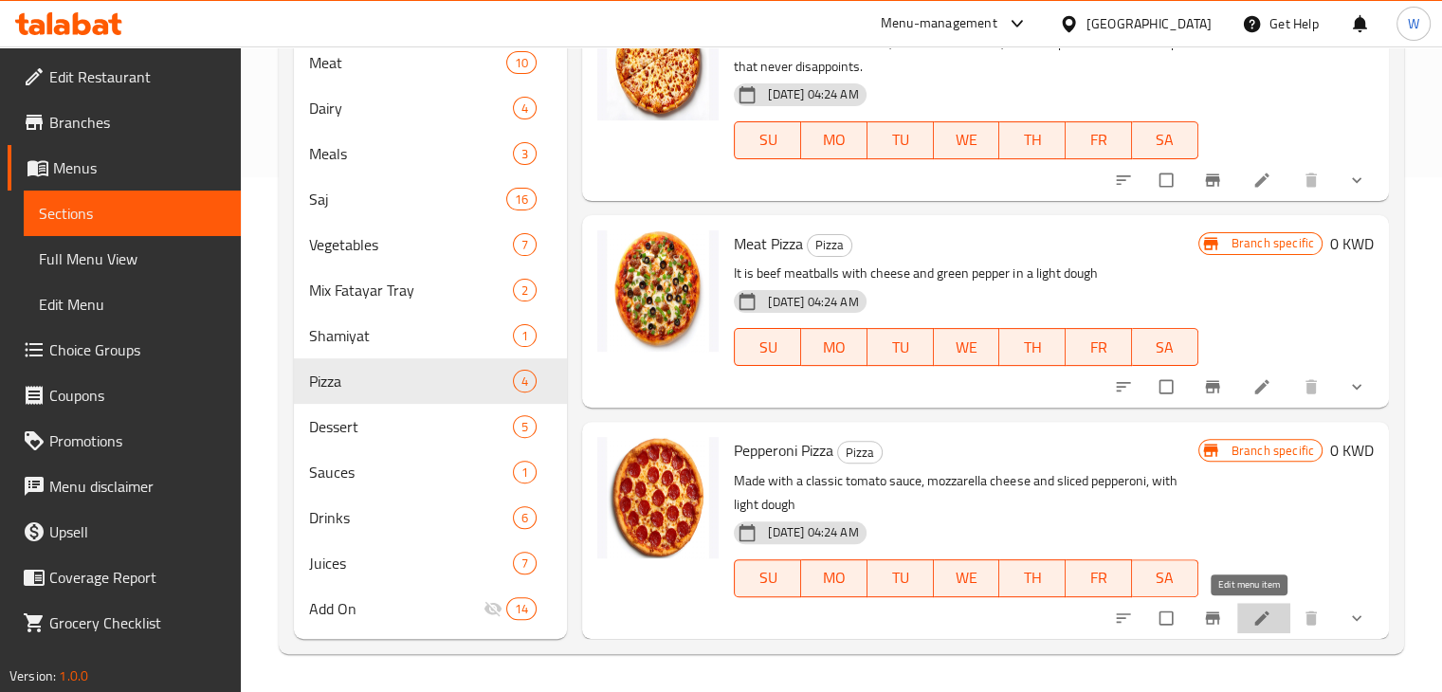
click at [1252, 626] on icon at bounding box center [1261, 618] width 19 height 19
